Goal: Task Accomplishment & Management: Use online tool/utility

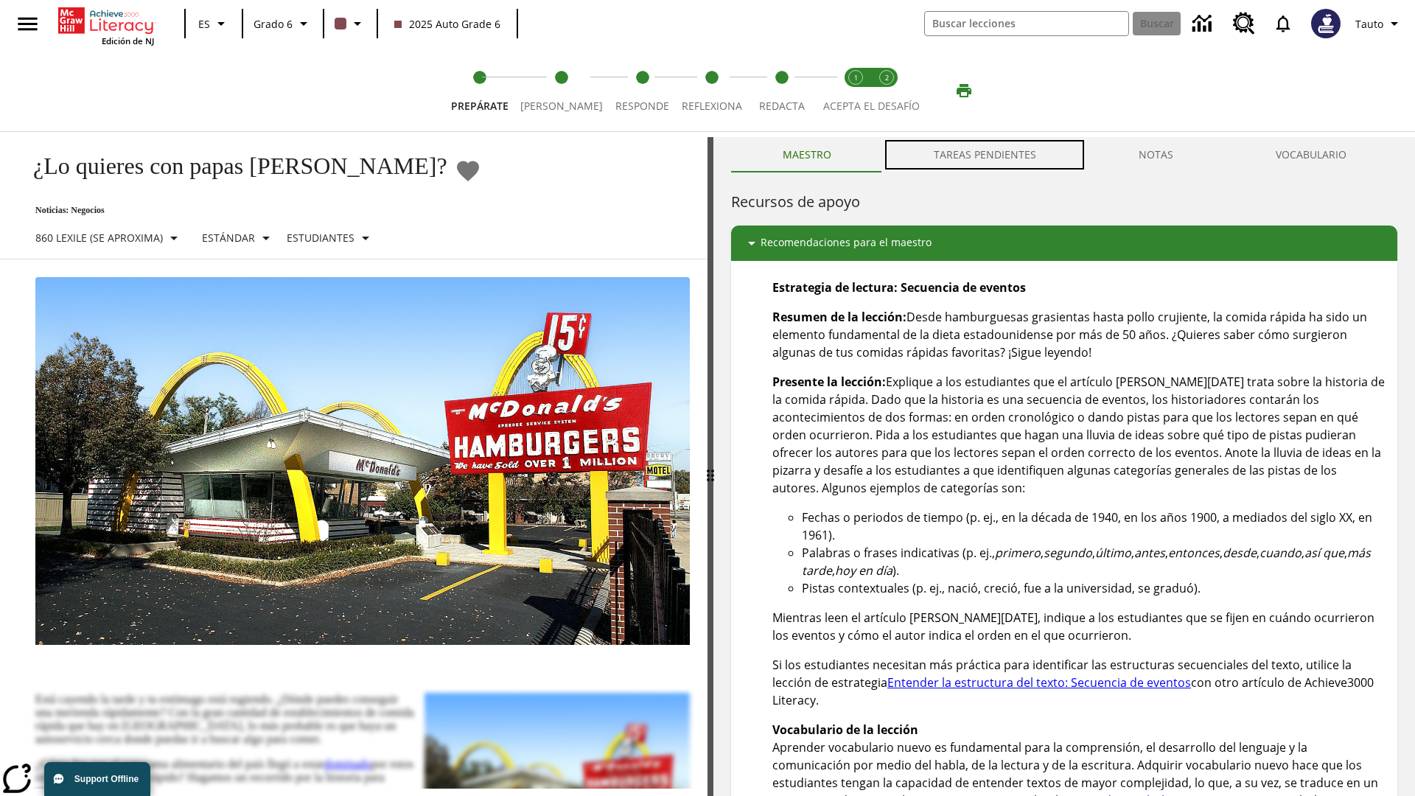
click at [986, 155] on button "TAREAS PENDIENTES" at bounding box center [984, 154] width 205 height 35
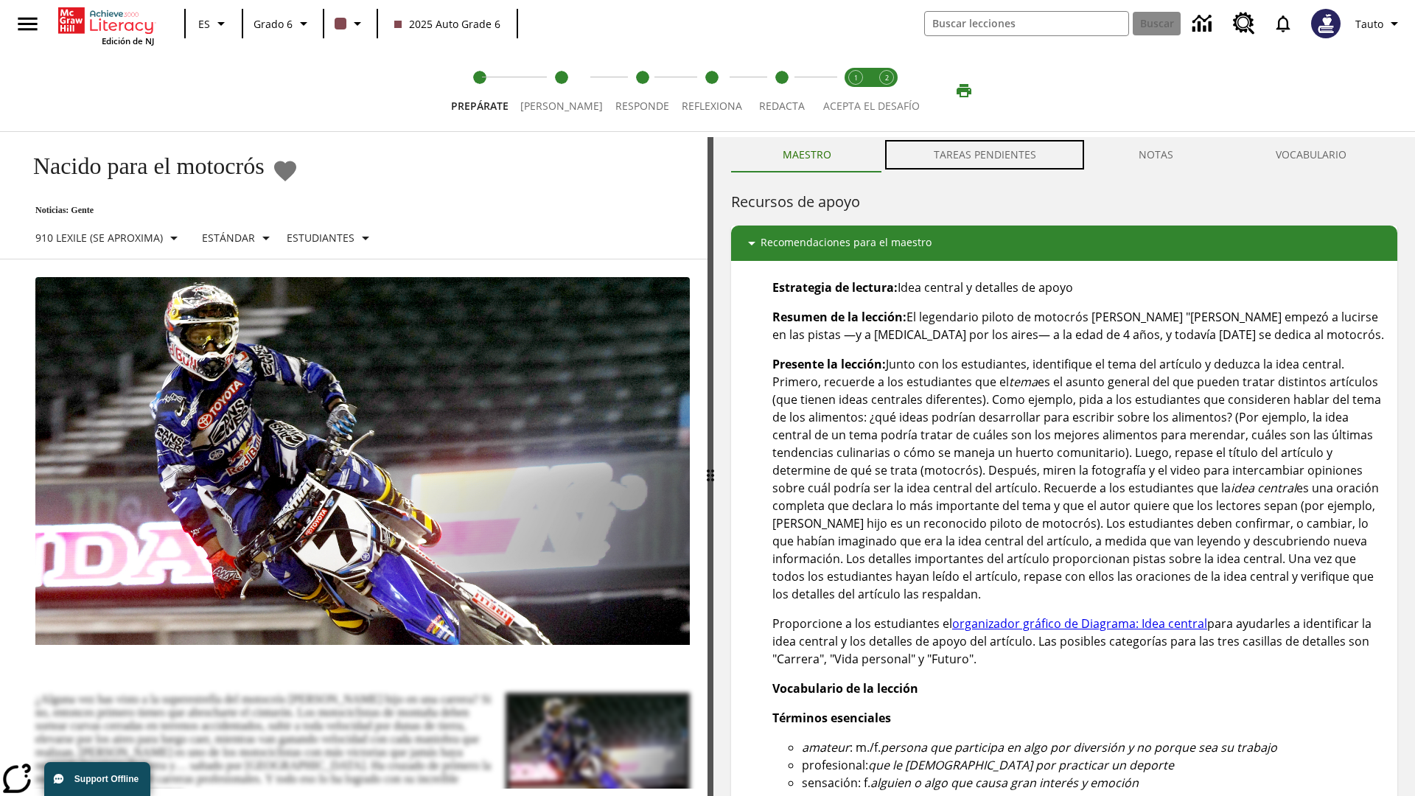
click at [986, 155] on button "TAREAS PENDIENTES" at bounding box center [984, 154] width 205 height 35
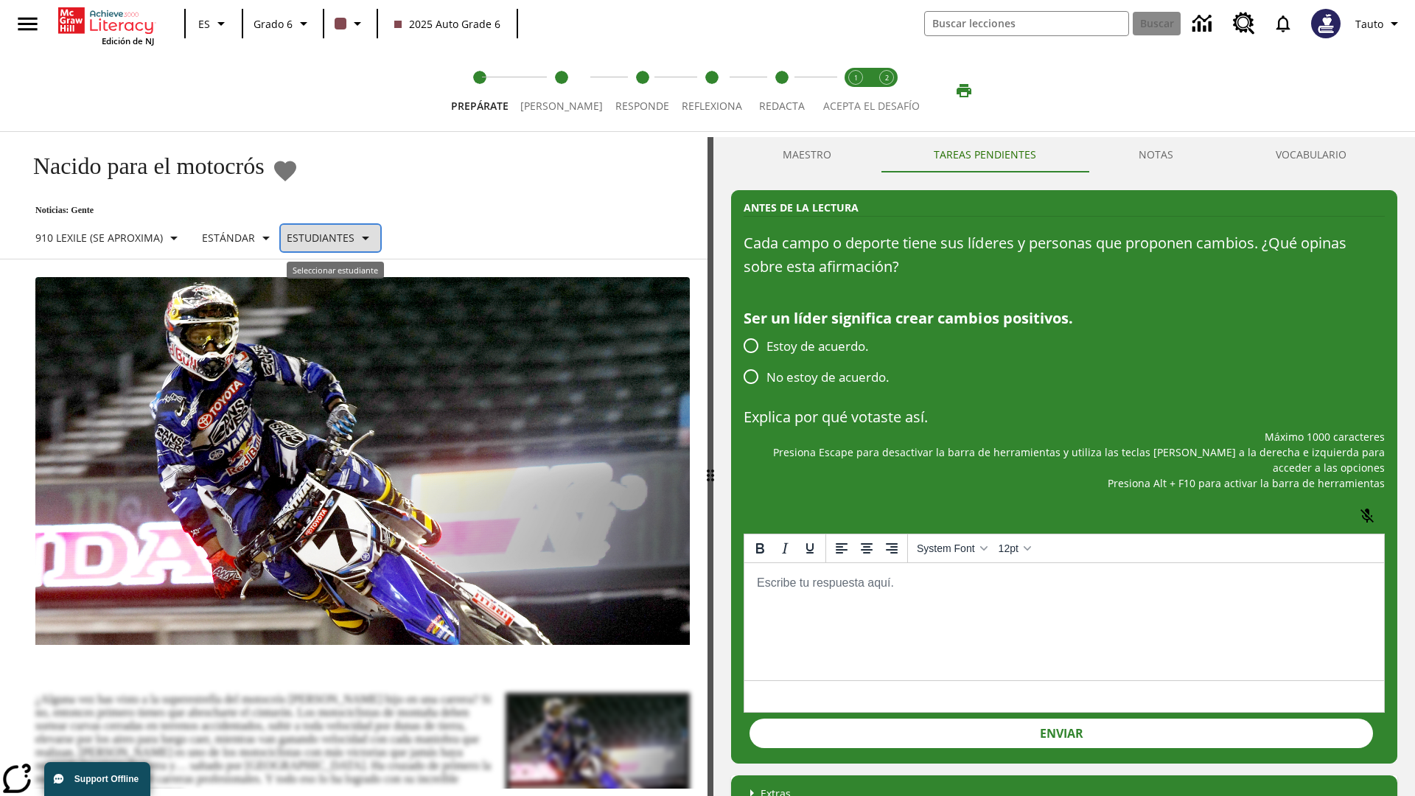
click at [338, 237] on p "Estudiantes" at bounding box center [321, 237] width 68 height 15
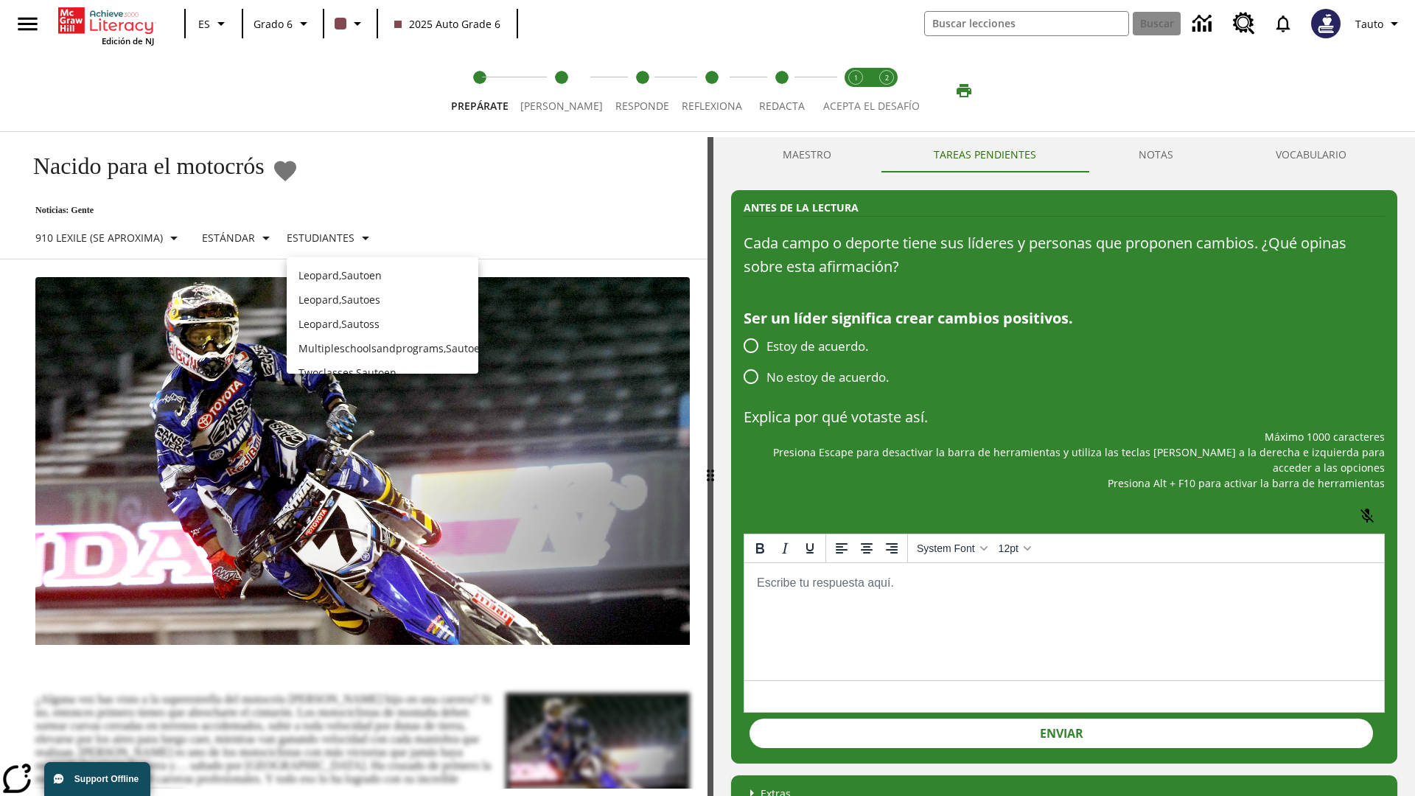
click at [383, 299] on p "Leopard , Sautoes" at bounding box center [383, 299] width 168 height 15
